Goal: Task Accomplishment & Management: Use online tool/utility

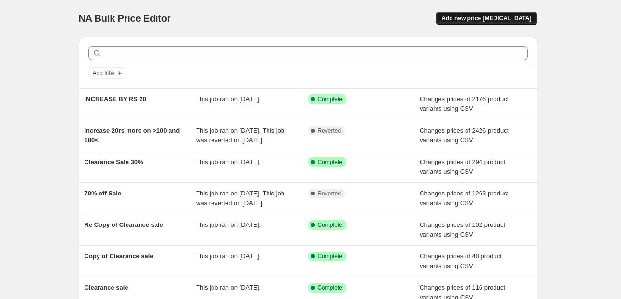
click at [489, 20] on span "Add new price [MEDICAL_DATA]" at bounding box center [487, 18] width 90 height 8
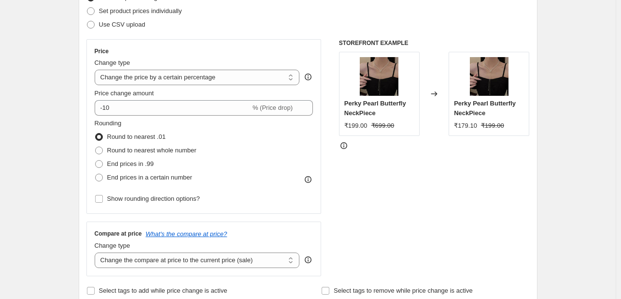
scroll to position [145, 0]
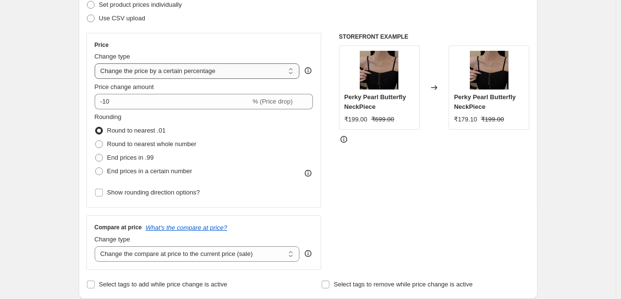
click at [180, 73] on select "Change the price to a certain amount Change the price by a certain amount Chang…" at bounding box center [197, 70] width 205 height 15
select select "by"
click at [97, 63] on select "Change the price to a certain amount Change the price by a certain amount Chang…" at bounding box center [197, 70] width 205 height 15
type input "-10.00"
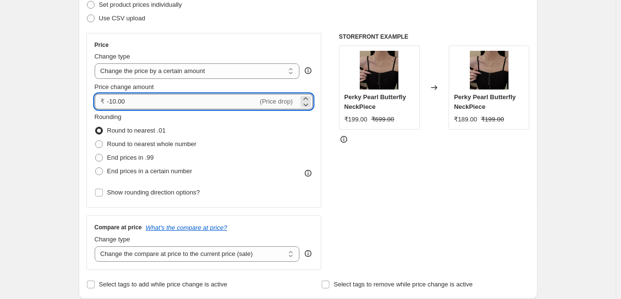
click at [191, 97] on input "-10.00" at bounding box center [182, 101] width 151 height 15
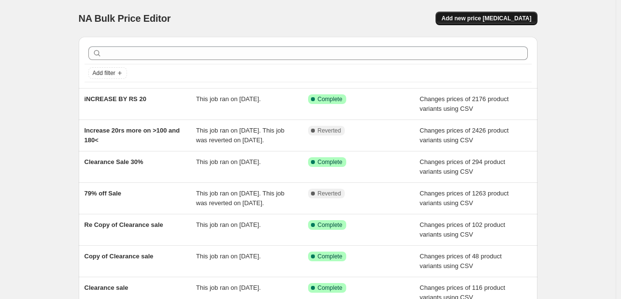
click at [497, 12] on button "Add new price [MEDICAL_DATA]" at bounding box center [486, 19] width 101 height 14
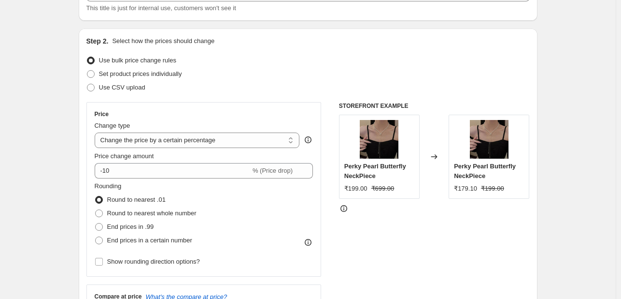
scroll to position [97, 0]
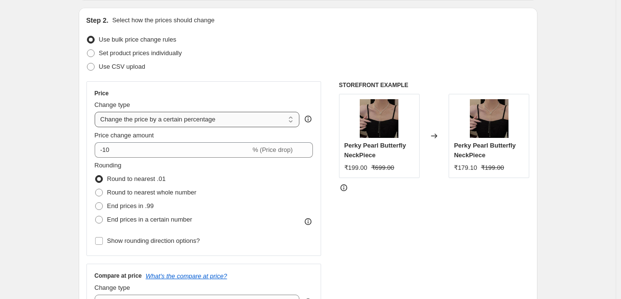
click at [179, 118] on select "Change the price to a certain amount Change the price by a certain amount Chang…" at bounding box center [197, 119] width 205 height 15
select select "by"
click at [97, 112] on select "Change the price to a certain amount Change the price by a certain amount Chang…" at bounding box center [197, 119] width 205 height 15
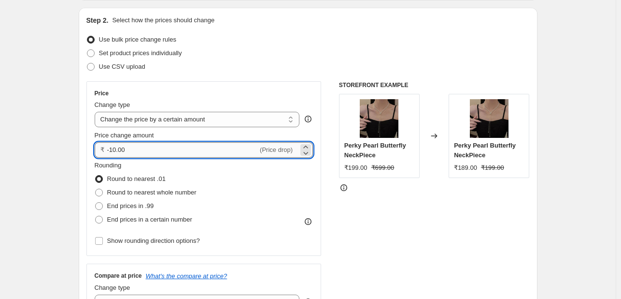
click at [178, 146] on input "-10.00" at bounding box center [182, 149] width 151 height 15
click at [307, 146] on icon at bounding box center [305, 146] width 4 height 2
drag, startPoint x: 122, startPoint y: 147, endPoint x: 95, endPoint y: 147, distance: 26.6
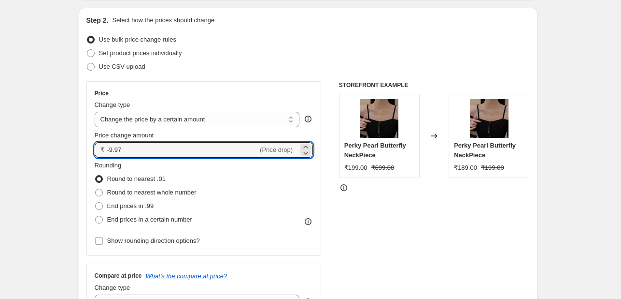
click at [95, 147] on div "Price Change type Change the price to a certain amount Change the price by a ce…" at bounding box center [203, 168] width 235 height 174
type input "20.00"
click at [433, 229] on div "STOREFRONT EXAMPLE Perky Pearl Butterfly NeckPiece ₹199.00 ₹699.00 Changed to P…" at bounding box center [434, 199] width 191 height 237
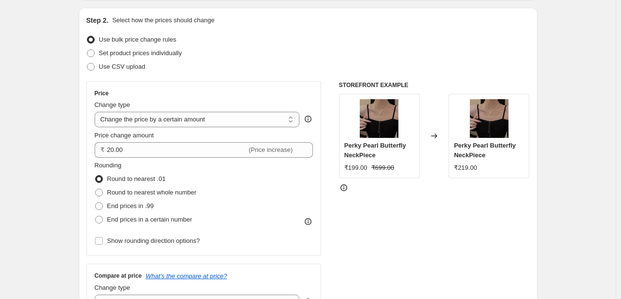
scroll to position [145, 0]
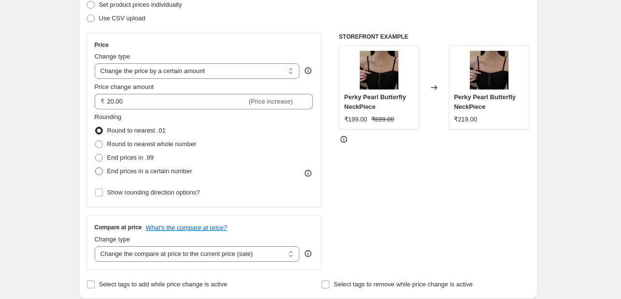
click at [181, 172] on span "End prices in a certain number" at bounding box center [149, 170] width 85 height 7
click at [96, 168] on input "End prices in a certain number" at bounding box center [95, 167] width 0 height 0
radio input "true"
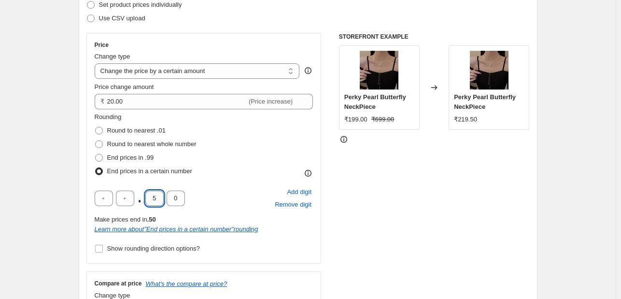
click at [153, 198] on input "5" at bounding box center [154, 197] width 18 height 15
click at [126, 198] on input "text" at bounding box center [125, 197] width 18 height 15
type input "9"
click at [176, 147] on span "Round to nearest whole number" at bounding box center [151, 143] width 89 height 7
click at [96, 141] on input "Round to nearest whole number" at bounding box center [95, 140] width 0 height 0
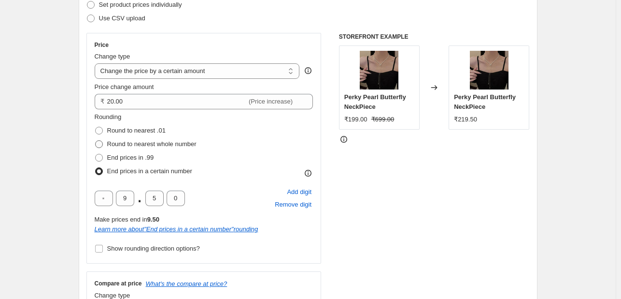
radio input "true"
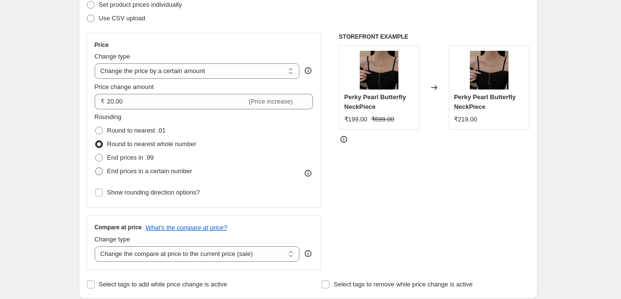
click at [180, 171] on span "End prices in a certain number" at bounding box center [149, 170] width 85 height 7
click at [96, 168] on input "End prices in a certain number" at bounding box center [95, 167] width 0 height 0
radio input "true"
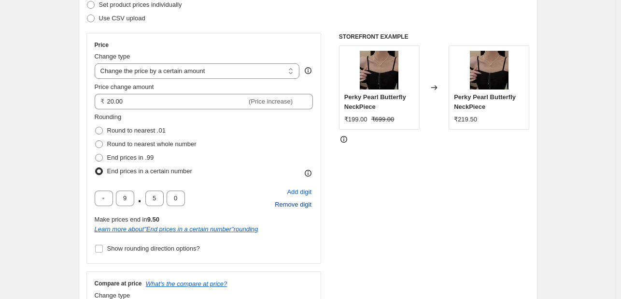
click at [300, 203] on span "Remove digit" at bounding box center [293, 205] width 37 height 10
type input "9"
click at [300, 202] on span "Remove digit" at bounding box center [293, 205] width 37 height 10
click at [300, 202] on div "Add digit Remove digit" at bounding box center [293, 198] width 40 height 25
click at [297, 194] on span "Add digit" at bounding box center [299, 192] width 25 height 10
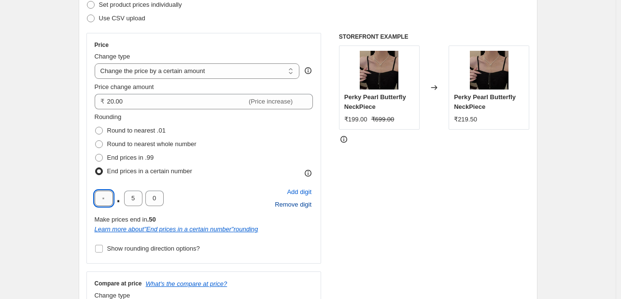
click at [104, 198] on input "text" at bounding box center [104, 197] width 18 height 15
click at [139, 156] on span "End prices in .99" at bounding box center [130, 157] width 47 height 7
click at [96, 154] on input "End prices in .99" at bounding box center [95, 154] width 0 height 0
radio input "true"
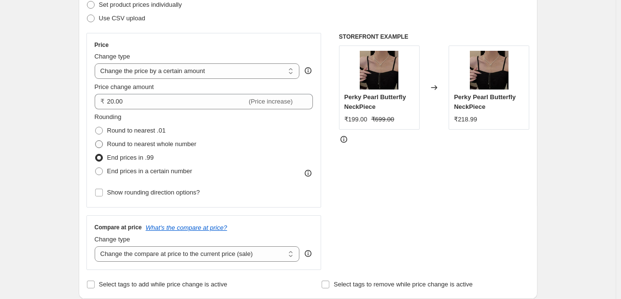
click at [143, 146] on span "Round to nearest whole number" at bounding box center [151, 143] width 89 height 7
click at [96, 141] on input "Round to nearest whole number" at bounding box center [95, 140] width 0 height 0
radio input "true"
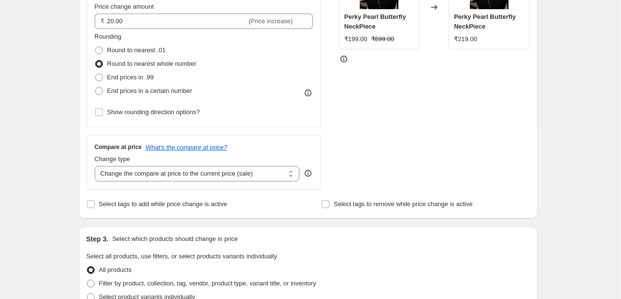
scroll to position [242, 0]
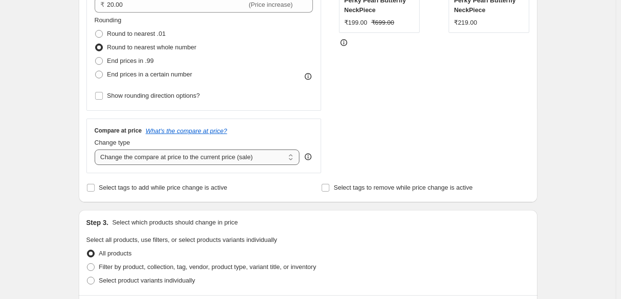
click at [229, 158] on select "Change the compare at price to the current price (sale) Change the compare at p…" at bounding box center [197, 156] width 205 height 15
select select "no_change"
click at [97, 149] on select "Change the compare at price to the current price (sale) Change the compare at p…" at bounding box center [197, 156] width 205 height 15
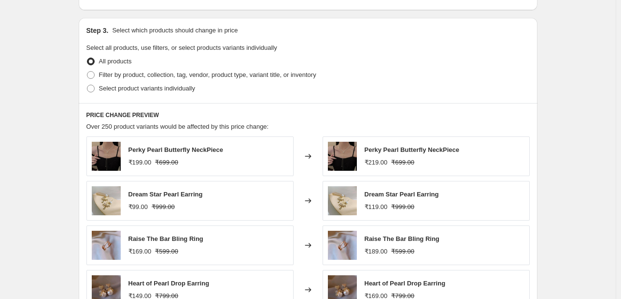
scroll to position [435, 0]
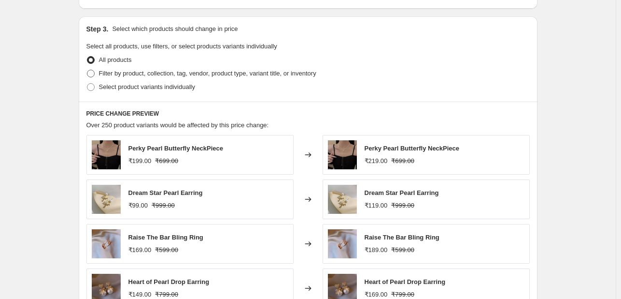
click at [158, 76] on span "Filter by product, collection, tag, vendor, product type, variant title, or inv…" at bounding box center [207, 73] width 217 height 7
click at [87, 70] on input "Filter by product, collection, tag, vendor, product type, variant title, or inv…" at bounding box center [87, 70] width 0 height 0
radio input "true"
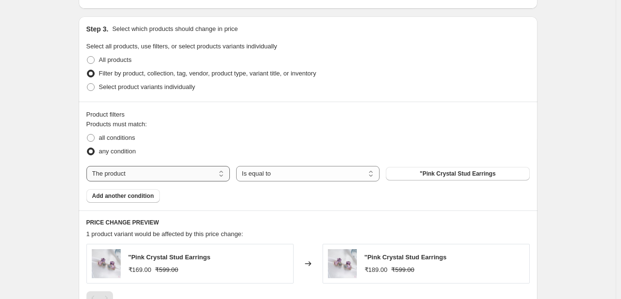
click at [164, 175] on select "The product The product's collection The product's tag The product's vendor The…" at bounding box center [157, 173] width 143 height 15
click at [299, 197] on div "Products must match: all conditions any condition The product The product's col…" at bounding box center [308, 160] width 444 height 83
click at [158, 174] on select "The product The product's collection The product's tag The product's vendor The…" at bounding box center [157, 173] width 143 height 15
select select "collection"
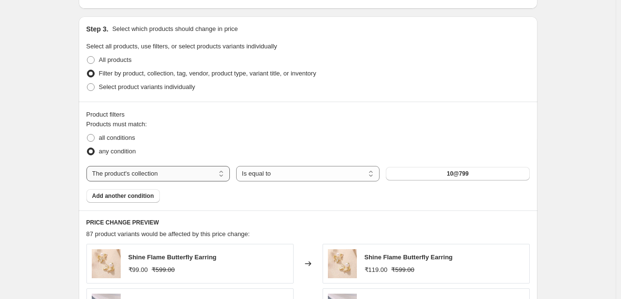
click at [164, 173] on select "The product The product's collection The product's tag The product's vendor The…" at bounding box center [157, 173] width 143 height 15
click at [172, 146] on div "any condition" at bounding box center [308, 151] width 444 height 14
